Goal: Information Seeking & Learning: Learn about a topic

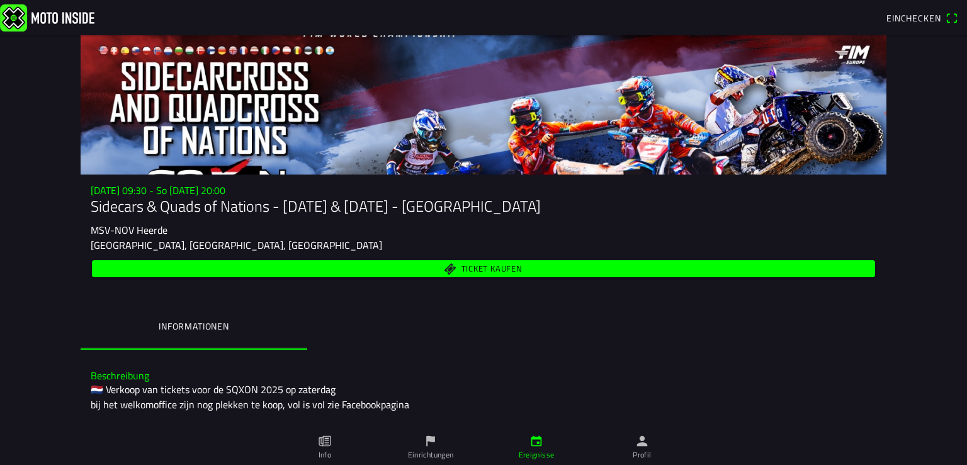
click at [949, 16] on span "Einchecken" at bounding box center [922, 18] width 72 height 20
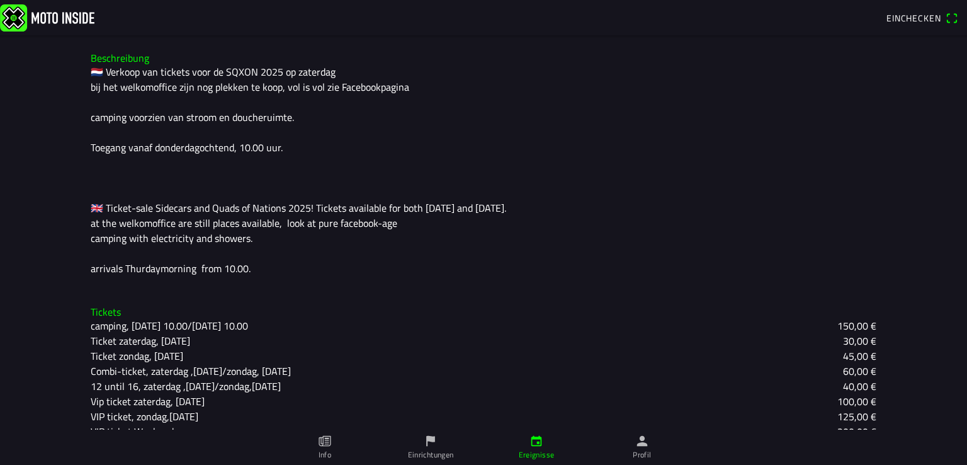
scroll to position [367, 0]
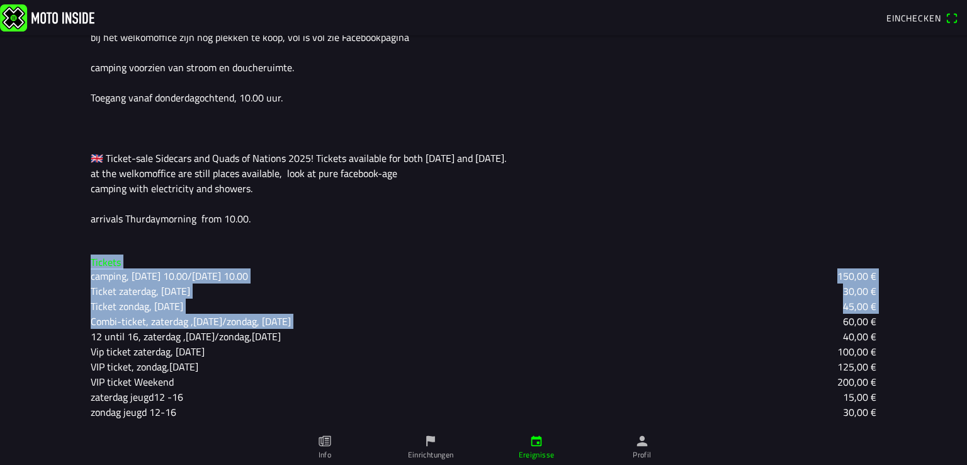
drag, startPoint x: 86, startPoint y: 260, endPoint x: 709, endPoint y: 313, distance: 624.9
click at [709, 313] on div "Tickets camping, [DATE] 10.00/[DATE] 10.00 150,00 € Ticket zaterdag, [DATE] 30,…" at bounding box center [484, 337] width 806 height 183
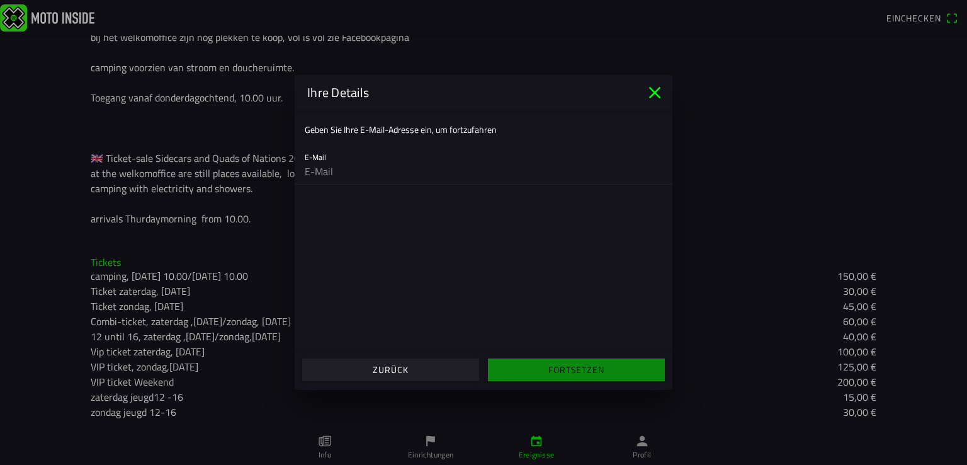
click at [654, 86] on icon "close" at bounding box center [655, 92] width 20 height 20
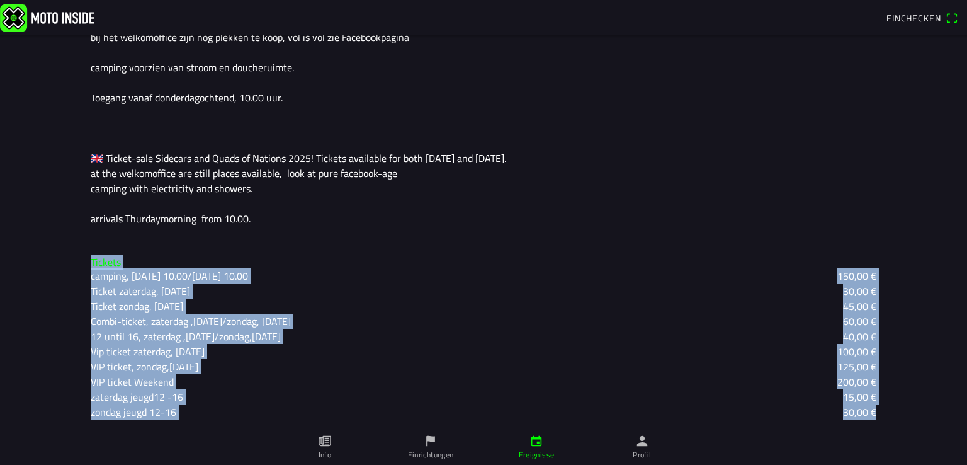
drag, startPoint x: 83, startPoint y: 261, endPoint x: 912, endPoint y: 431, distance: 845.8
click at [912, 431] on div "[DATE] 09:30 - So [DATE] 20:00 Sidecars & Quads of Nations - [DATE] & [DATE] - …" at bounding box center [483, 232] width 967 height 465
copy div "Tickets camping, [DATE] 10.00/[DATE] 10.00 150,00 € Ticket zaterdag, [DATE] 30,…"
click at [323, 445] on icon "paper" at bounding box center [325, 441] width 12 height 11
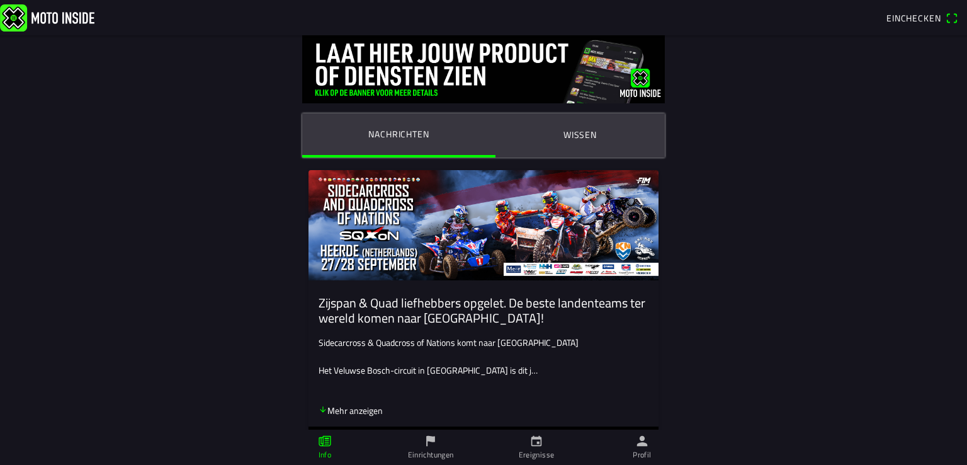
click at [584, 140] on ion-label "Wissen" at bounding box center [579, 135] width 33 height 14
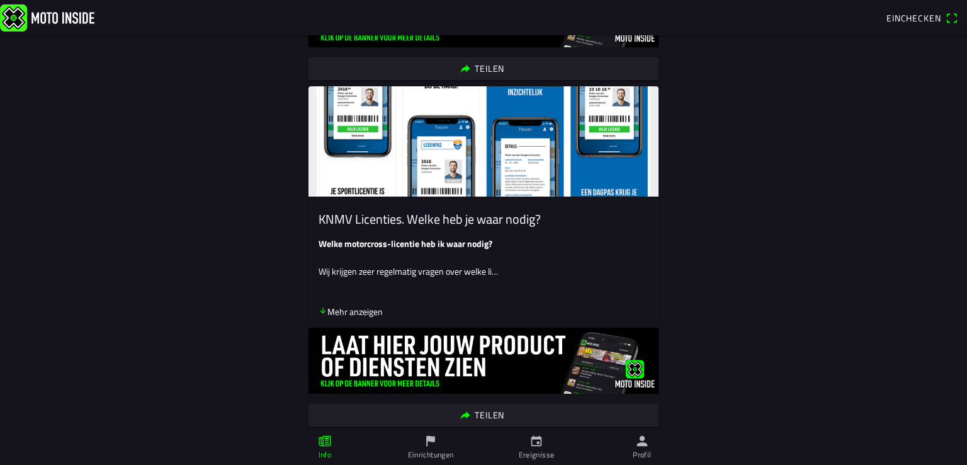
scroll to position [470, 0]
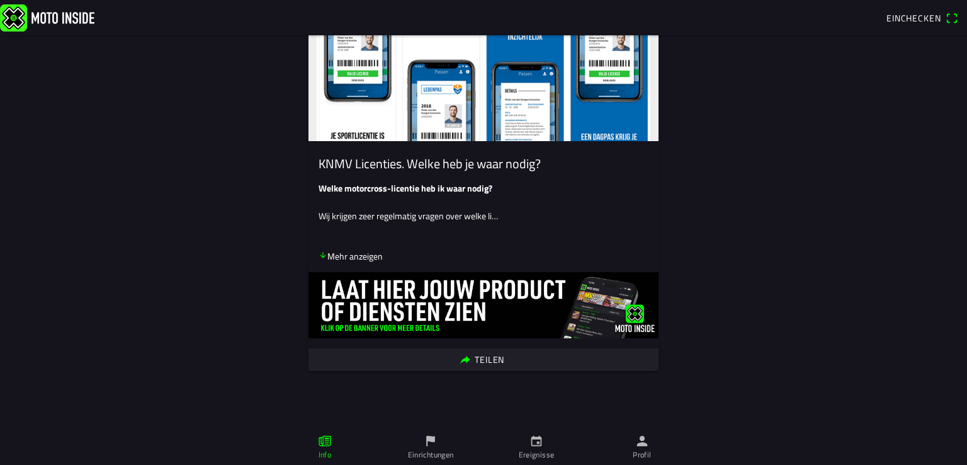
click at [441, 454] on ion-label "Einrichtungen" at bounding box center [431, 454] width 46 height 11
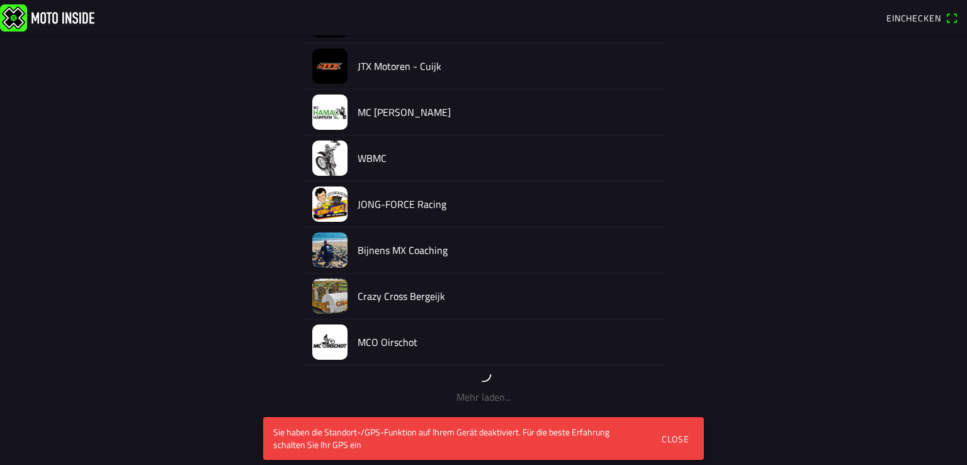
scroll to position [744, 0]
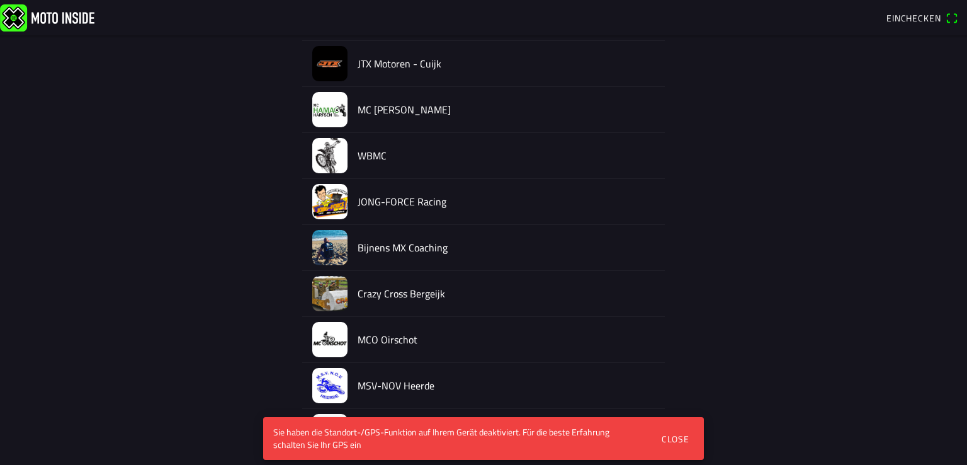
click at [677, 436] on div "Close" at bounding box center [676, 438] width 28 height 13
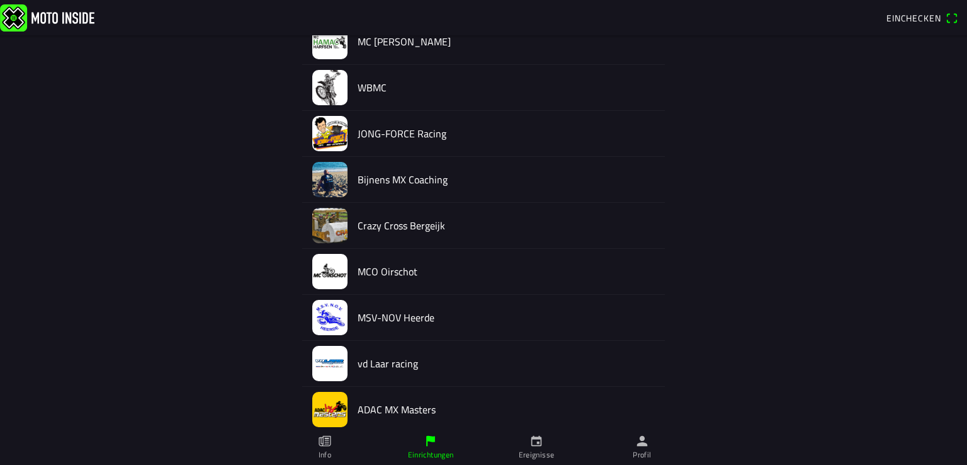
scroll to position [869, 0]
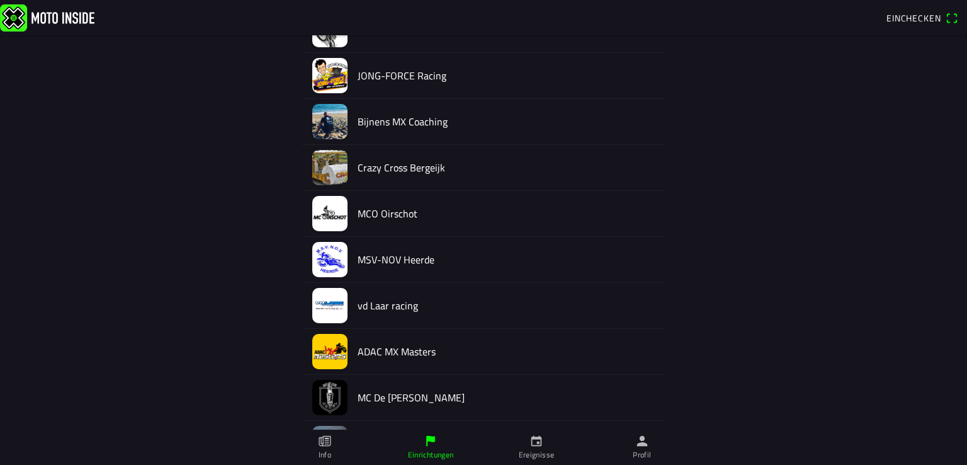
click at [546, 455] on ion-label "Ereignisse" at bounding box center [537, 454] width 36 height 11
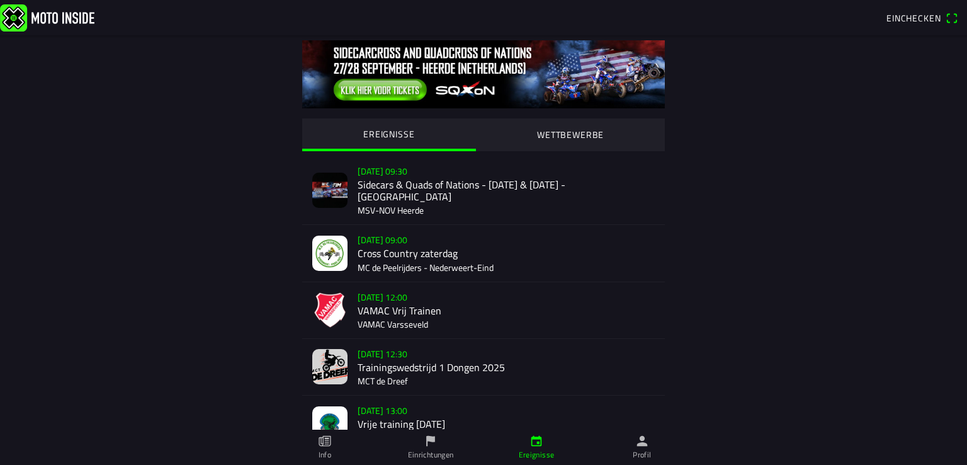
click at [392, 183] on div "[DATE] 09:30 Sidecars & Quads of Nations - [DATE] & [DATE] - Heerde MSV-NOV Hee…" at bounding box center [506, 190] width 297 height 68
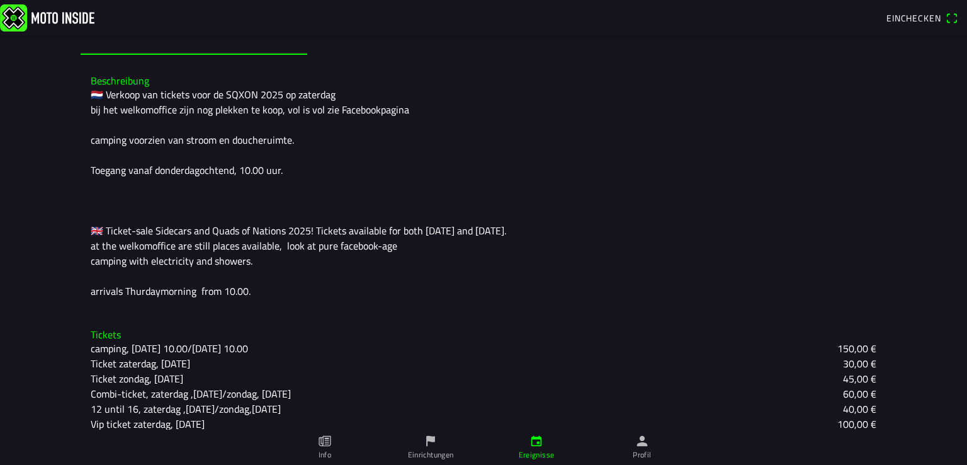
scroll to position [367, 0]
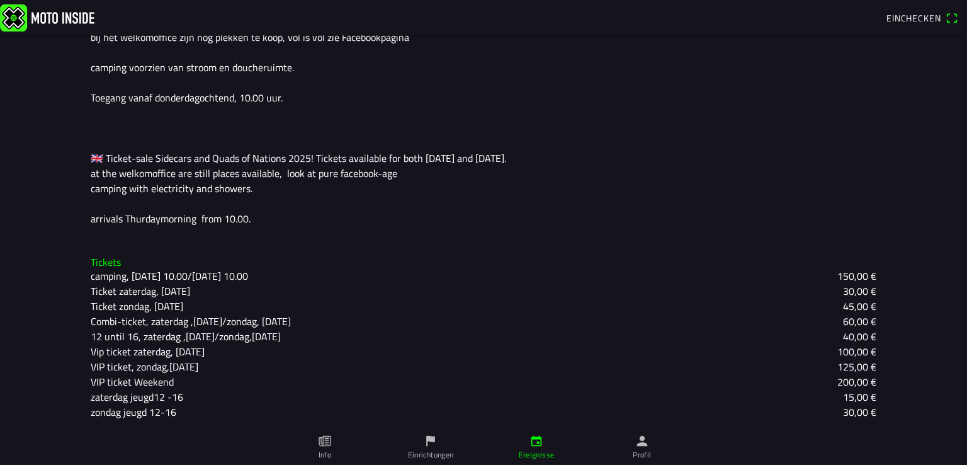
click at [643, 456] on ion-label "Profil" at bounding box center [642, 454] width 18 height 11
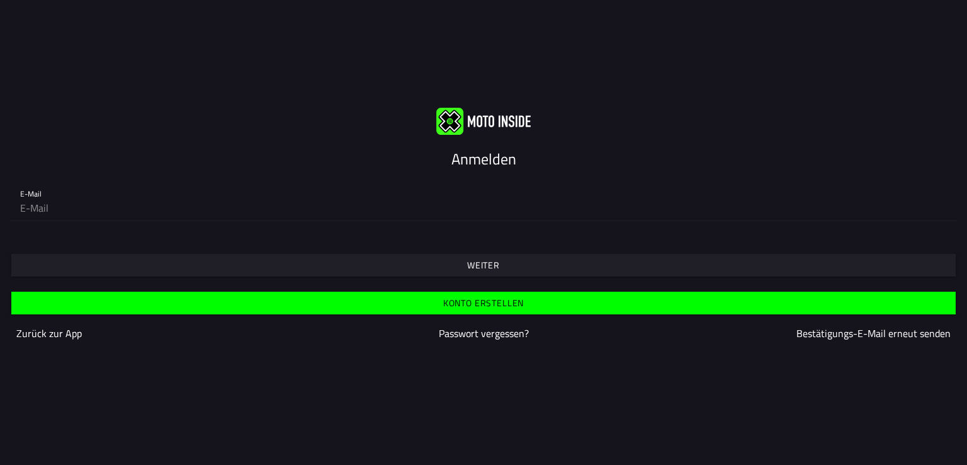
click at [0, 0] on slot "Weiter" at bounding box center [0, 0] width 0 height 0
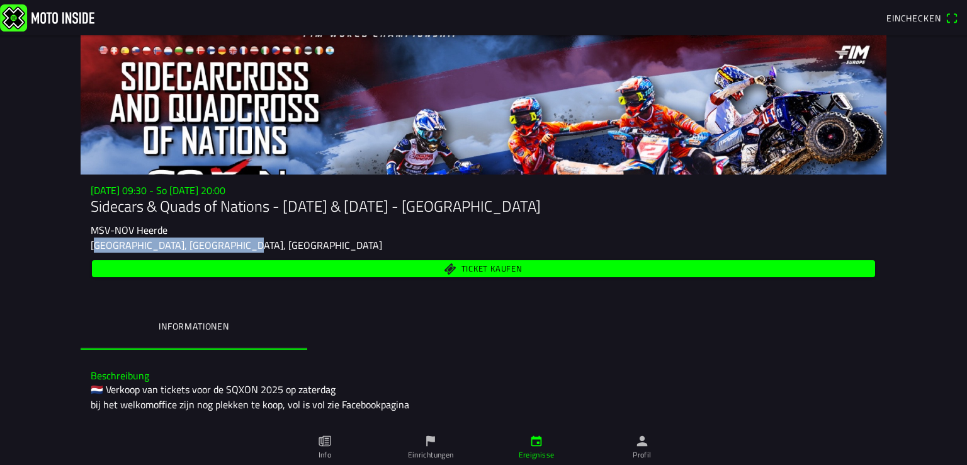
drag, startPoint x: 87, startPoint y: 245, endPoint x: 229, endPoint y: 247, distance: 142.3
click at [229, 247] on div "[GEOGRAPHIC_DATA], [GEOGRAPHIC_DATA], [GEOGRAPHIC_DATA]" at bounding box center [484, 244] width 786 height 15
copy ion-text "[GEOGRAPHIC_DATA], [GEOGRAPHIC_DATA], [GEOGRAPHIC_DATA]"
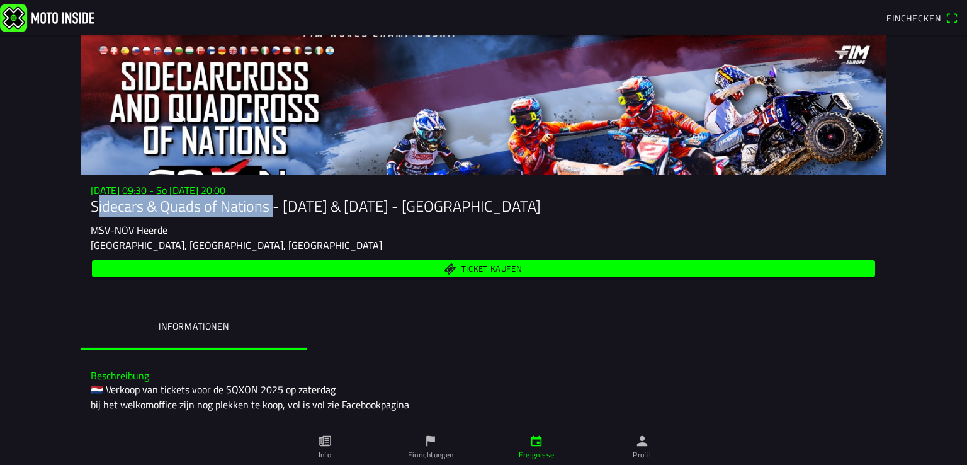
drag, startPoint x: 86, startPoint y: 202, endPoint x: 264, endPoint y: 215, distance: 178.7
click at [264, 215] on h1 "Sidecars & Quads of Nations - [DATE] & [DATE] - [GEOGRAPHIC_DATA]" at bounding box center [484, 206] width 786 height 18
copy h1 "Sidecars & Quads of Nations"
